Goal: Information Seeking & Learning: Learn about a topic

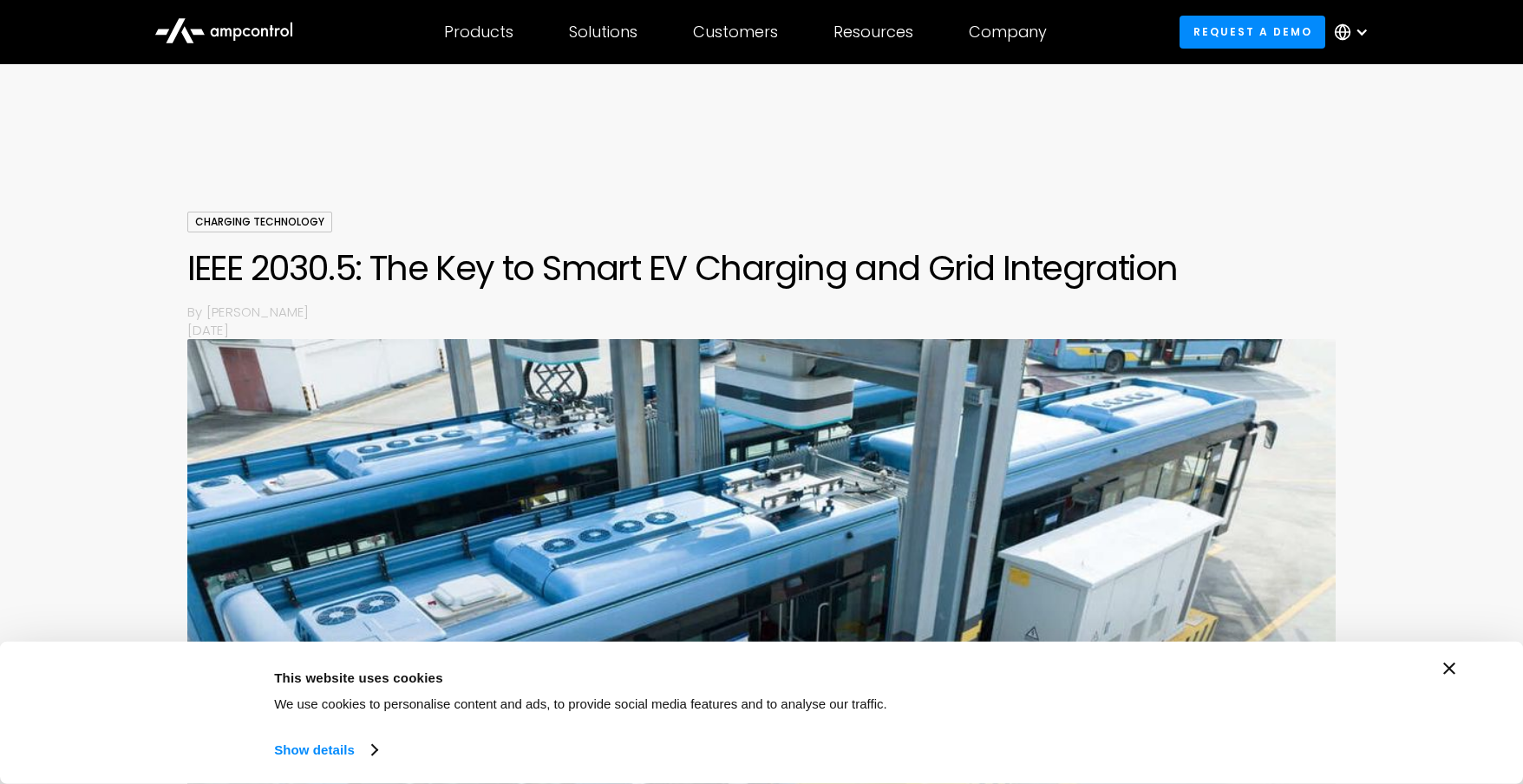
click at [1452, 667] on icon "Close banner" at bounding box center [1449, 668] width 12 height 12
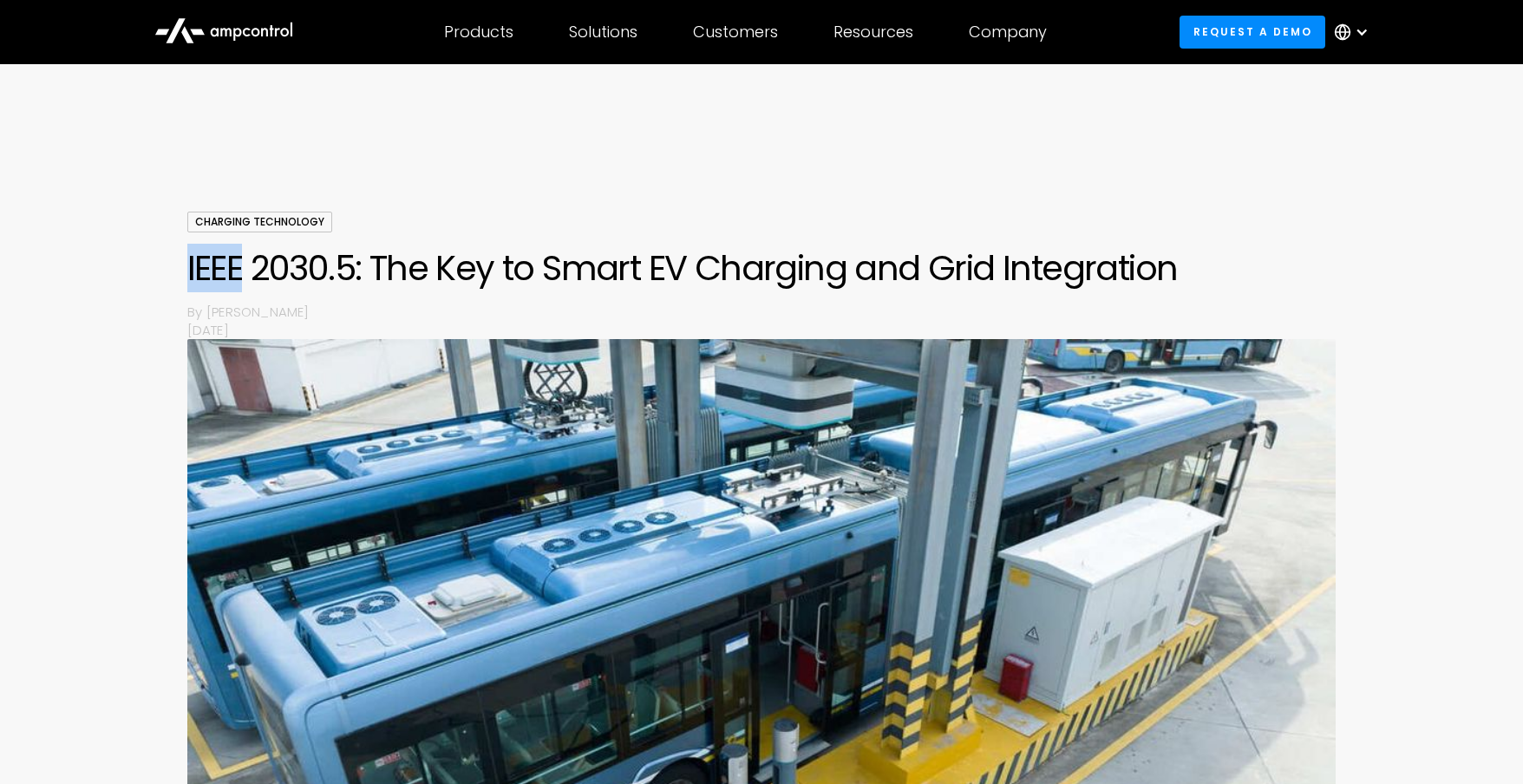
drag, startPoint x: 187, startPoint y: 262, endPoint x: 240, endPoint y: 271, distance: 53.8
click at [240, 271] on h1 "IEEE 2030.5: The Key to Smart EV Charging and Grid Integration" at bounding box center [762, 267] width 1149 height 41
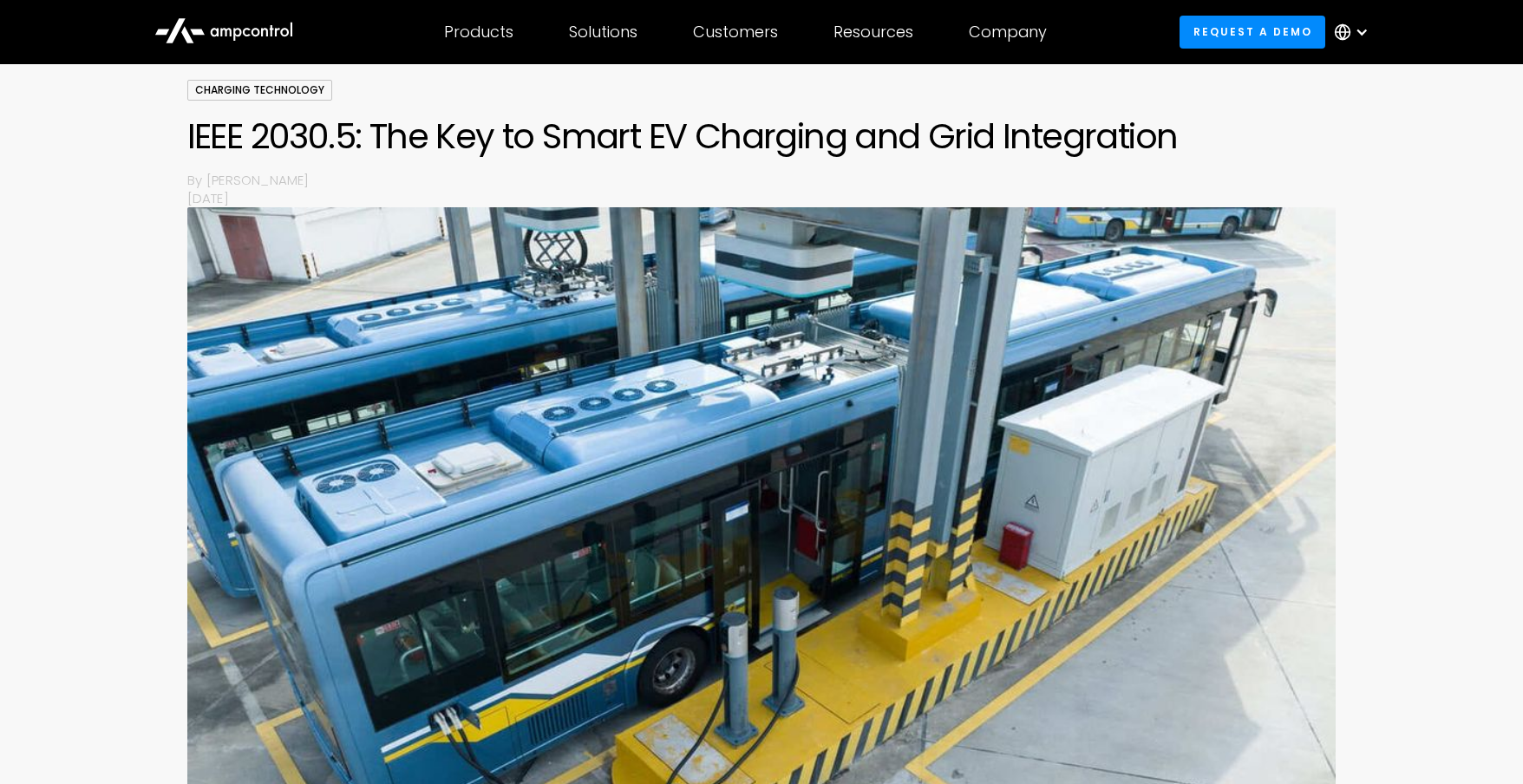
click at [1467, 396] on div "Charging Technology IEEE 2030.5: The Key to Smart EV Charging and Grid Integrat…" at bounding box center [762, 454] width 1523 height 750
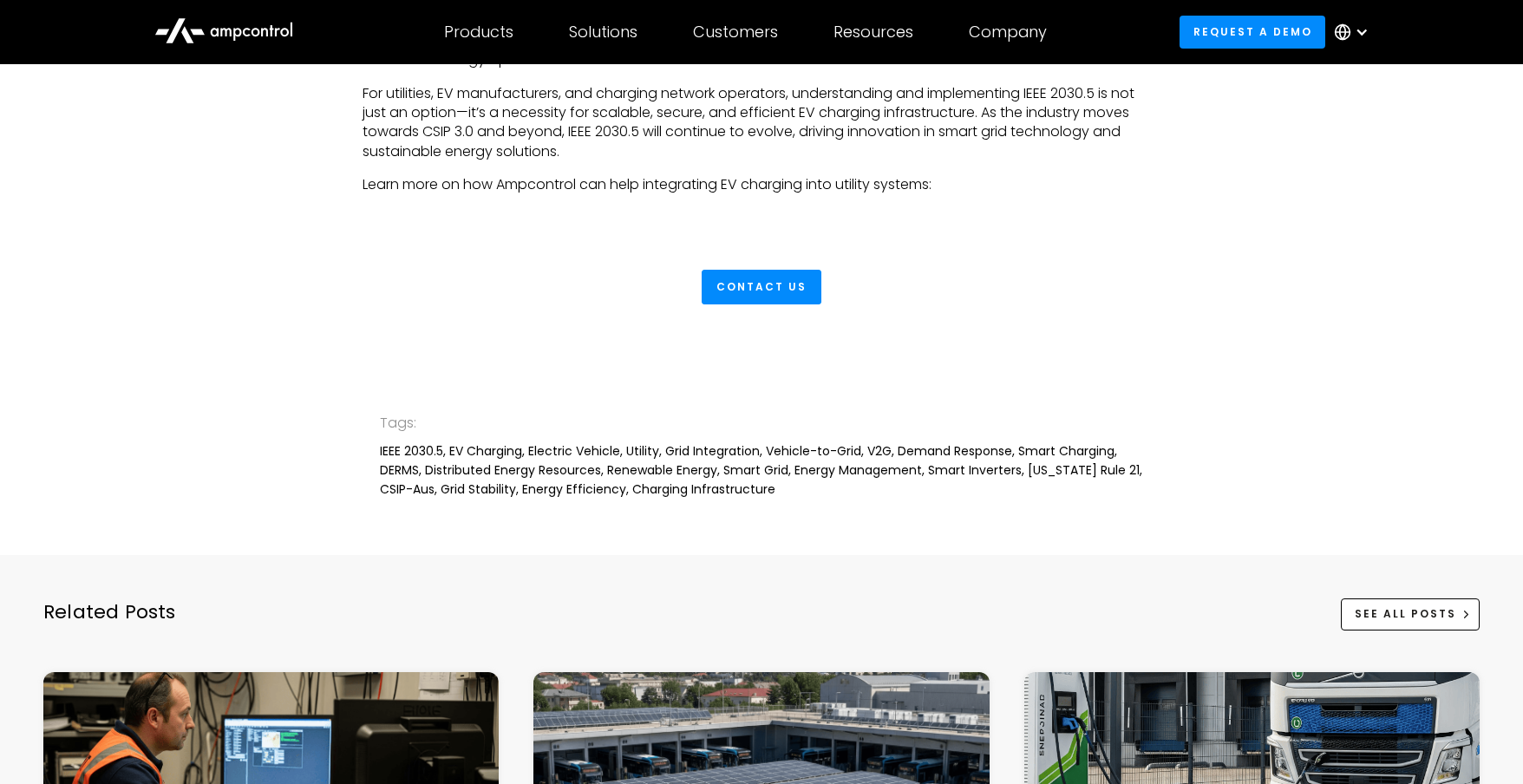
scroll to position [4132, 0]
